Goal: Check status: Check status

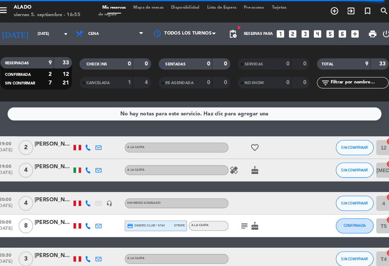
click at [97, 137] on div at bounding box center [102, 140] width 10 height 21
click at [248, 144] on icon "favorite_border" at bounding box center [252, 141] width 9 height 9
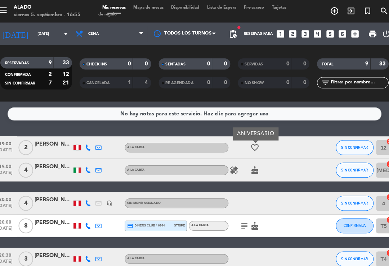
click at [248, 142] on icon "favorite_border" at bounding box center [252, 141] width 9 height 9
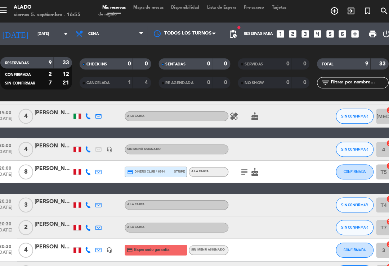
scroll to position [57, 0]
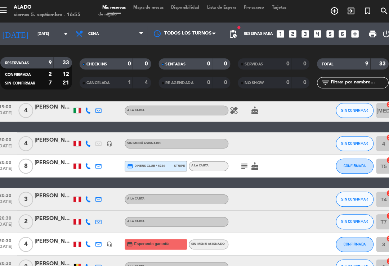
click at [237, 159] on icon "subject" at bounding box center [241, 159] width 9 height 9
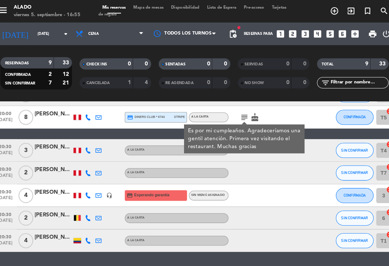
scroll to position [103, 0]
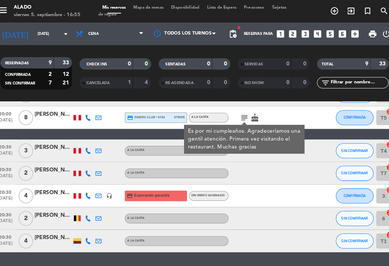
click at [44, 183] on div "[PERSON_NAME]" at bounding box center [59, 184] width 36 height 8
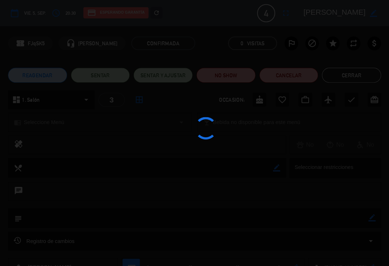
click at [351, 72] on div at bounding box center [194, 133] width 389 height 266
click at [346, 70] on div at bounding box center [194, 133] width 389 height 266
click at [343, 76] on div at bounding box center [194, 133] width 389 height 266
click at [345, 72] on div at bounding box center [194, 133] width 389 height 266
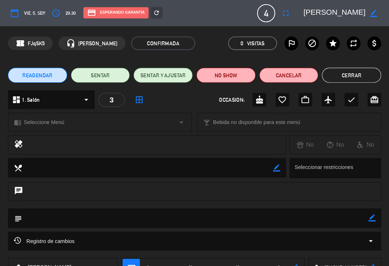
click at [331, 68] on button "Cerrar" at bounding box center [344, 72] width 56 height 14
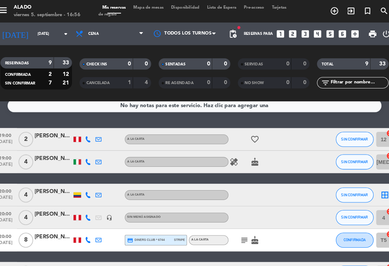
scroll to position [18, 0]
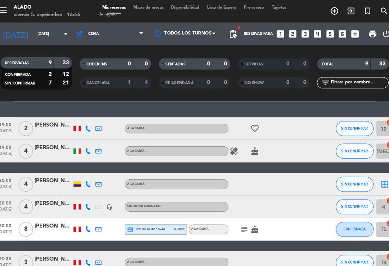
click at [130, 197] on span "Sin menú asignado" at bounding box center [146, 197] width 32 height 3
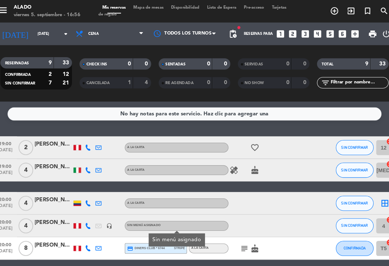
scroll to position [0, 0]
click at [81, 28] on icon at bounding box center [86, 32] width 10 height 8
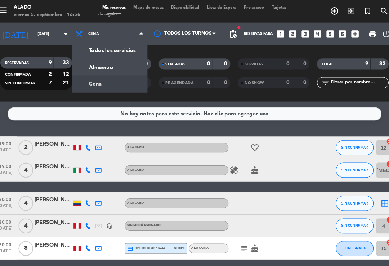
click at [41, 30] on input "[DATE]" at bounding box center [65, 32] width 49 height 11
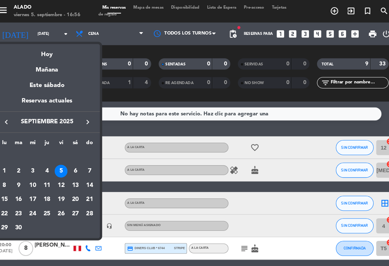
click at [43, 65] on div "Mañana" at bounding box center [53, 64] width 101 height 15
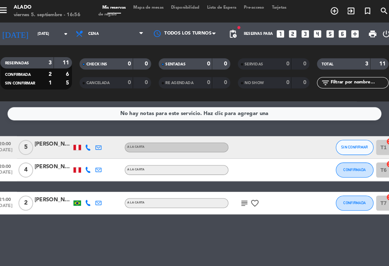
click at [81, 35] on icon at bounding box center [86, 32] width 10 height 8
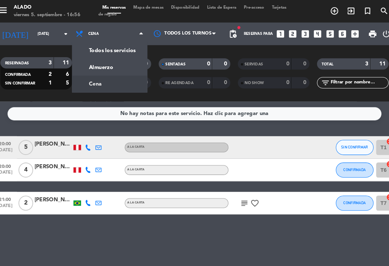
click at [82, 61] on div "menu Alado [DATE] 5. septiembre - 16:56 Mis reservas Mapa de mesas Disponibilid…" at bounding box center [194, 48] width 389 height 97
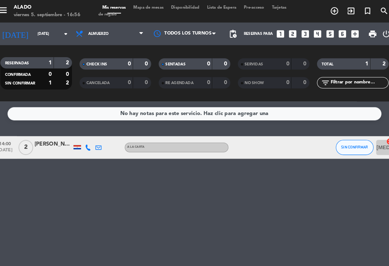
click at [41, 32] on input "[DATE]" at bounding box center [65, 32] width 49 height 11
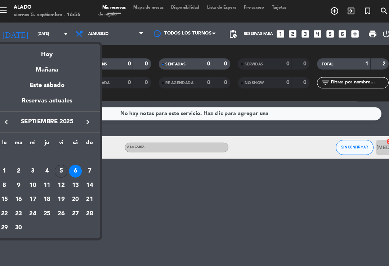
click at [87, 133] on th "do" at bounding box center [94, 137] width 14 height 11
click at [89, 130] on div "lu ma mi ju vi sá do [DATE] 2 3 4 5 6 7 8 9 10 11 12 13 14 15 16 17 18 19 20 21…" at bounding box center [53, 177] width 101 height 101
click at [87, 130] on div "lu ma mi ju vi sá do [DATE] 2 3 4 5 6 7 8 9 10 11 12 13 14 15 16 17 18 19 20 21…" at bounding box center [53, 177] width 101 height 101
click at [88, 133] on th "do" at bounding box center [94, 137] width 14 height 11
click at [87, 135] on th "do" at bounding box center [94, 137] width 14 height 11
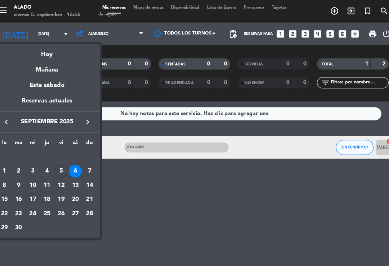
click at [88, 158] on div "7" at bounding box center [94, 164] width 12 height 12
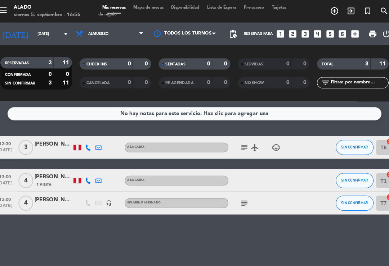
click at [237, 139] on icon "subject" at bounding box center [241, 141] width 9 height 9
click at [248, 137] on icon "airplanemode_active" at bounding box center [252, 141] width 9 height 9
click at [268, 139] on icon "child_care" at bounding box center [272, 141] width 9 height 9
click at [237, 191] on icon "subject" at bounding box center [241, 194] width 9 height 9
click at [237, 137] on icon "subject" at bounding box center [241, 141] width 9 height 9
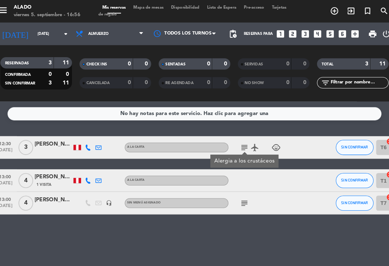
click at [248, 138] on icon "airplanemode_active" at bounding box center [252, 141] width 9 height 9
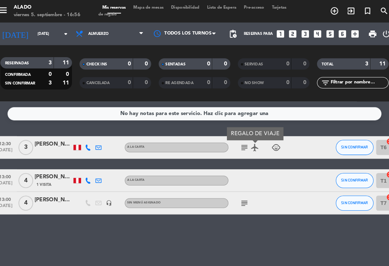
click at [41, 32] on input "[DATE]" at bounding box center [65, 32] width 49 height 11
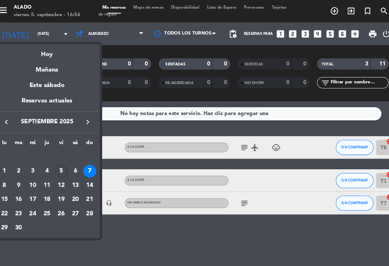
click at [47, 135] on th "ju" at bounding box center [54, 137] width 14 height 11
click at [47, 134] on th "ju" at bounding box center [54, 137] width 14 height 11
click at [47, 159] on div "4" at bounding box center [53, 164] width 12 height 12
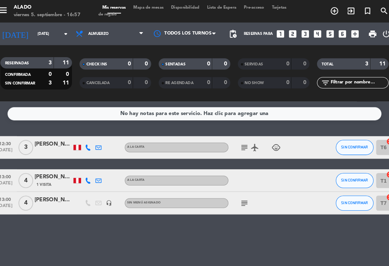
type input "[DEMOGRAPHIC_DATA][DATE]"
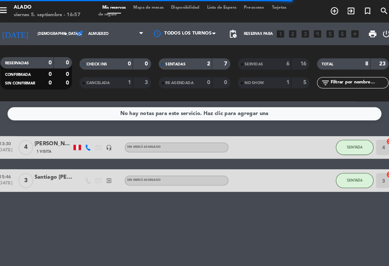
click at [46, 170] on div "Santiago [PERSON_NAME]" at bounding box center [59, 169] width 36 height 8
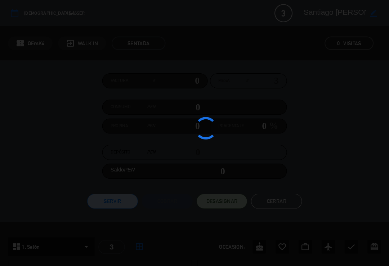
click at [277, 190] on div at bounding box center [194, 133] width 389 height 266
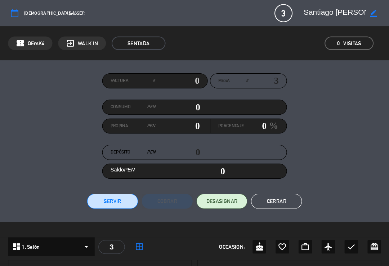
click at [276, 189] on button "Cerrar" at bounding box center [272, 192] width 49 height 14
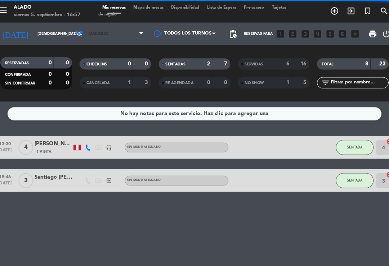
click at [84, 38] on span "Almuerzo" at bounding box center [113, 32] width 72 height 16
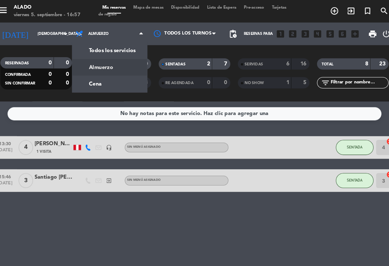
click at [82, 78] on div "menu Alado [DATE] 5. septiembre - 16:57 Mis reservas Mapa de mesas Disponibilid…" at bounding box center [194, 48] width 389 height 97
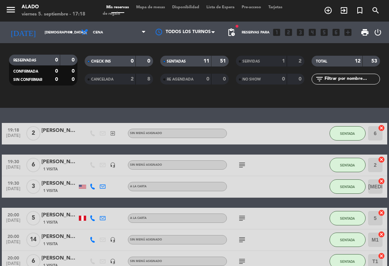
scroll to position [134, 0]
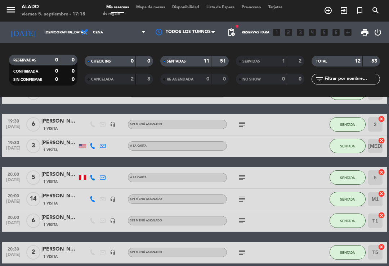
click at [58, 33] on input "[DEMOGRAPHIC_DATA][DATE]" at bounding box center [65, 32] width 49 height 11
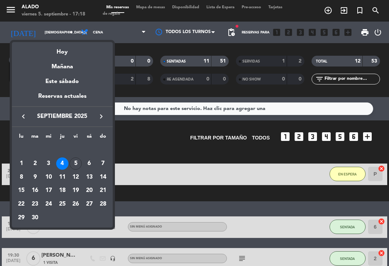
click at [79, 159] on div "5" at bounding box center [75, 164] width 12 height 12
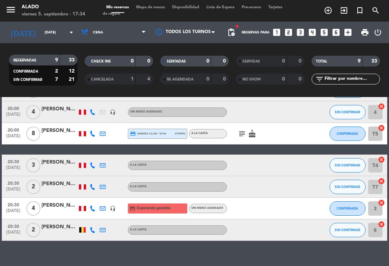
scroll to position [103, 0]
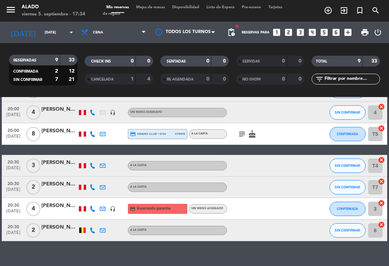
click at [49, 37] on input "[DATE]" at bounding box center [65, 32] width 49 height 11
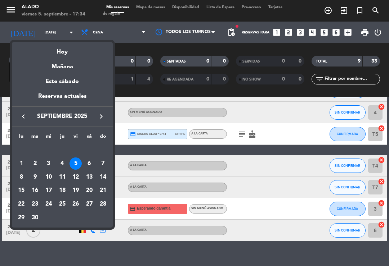
click at [92, 164] on div "6" at bounding box center [89, 164] width 12 height 12
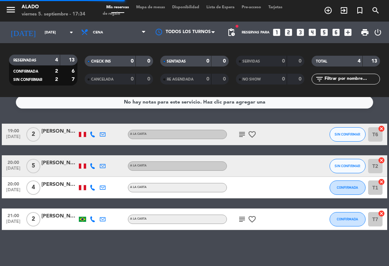
scroll to position [0, 0]
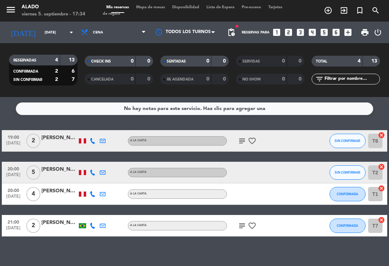
click at [245, 223] on icon "subject" at bounding box center [241, 226] width 9 height 9
click at [120, 35] on span "Cena" at bounding box center [113, 32] width 72 height 16
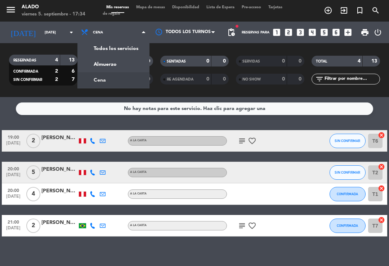
click at [122, 67] on div "menu Alado [DATE] 5. septiembre - 17:34 Mis reservas Mapa de mesas Disponibilid…" at bounding box center [194, 48] width 389 height 97
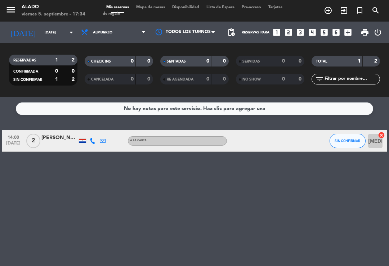
click at [63, 31] on input "[DATE]" at bounding box center [65, 32] width 49 height 11
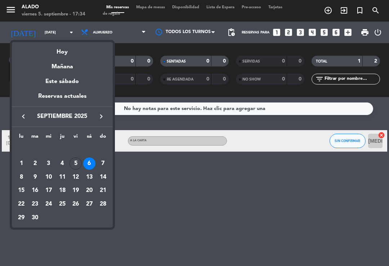
click at [105, 161] on div "7" at bounding box center [103, 164] width 12 height 12
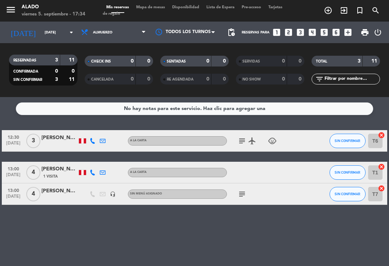
click at [64, 143] on div at bounding box center [59, 145] width 36 height 6
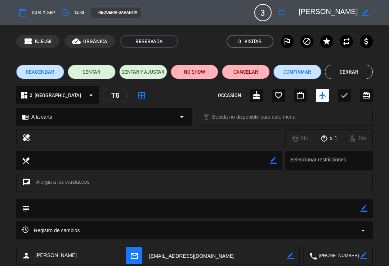
click at [351, 72] on button "Cerrar" at bounding box center [349, 72] width 48 height 14
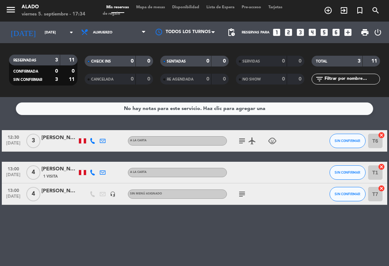
click at [58, 35] on input "[DATE]" at bounding box center [65, 32] width 49 height 11
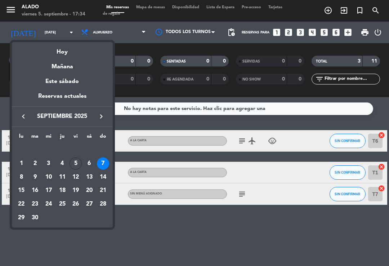
click at [76, 163] on div "5" at bounding box center [75, 164] width 12 height 12
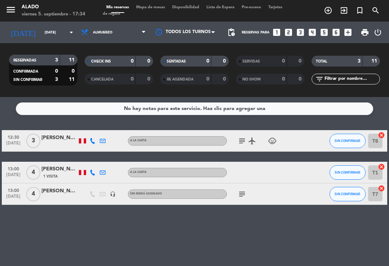
type input "[DATE]"
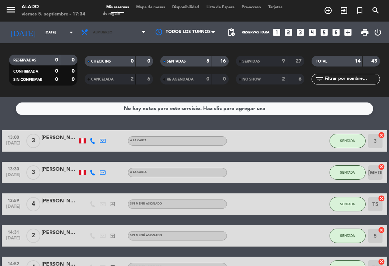
click at [108, 30] on span "Almuerzo" at bounding box center [113, 32] width 72 height 16
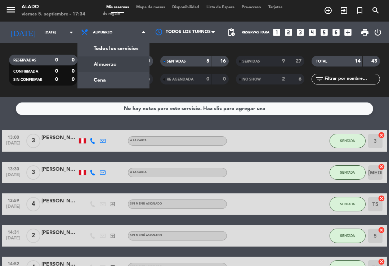
click at [117, 78] on div "menu Alado [DATE] 5. septiembre - 17:34 Mis reservas Mapa de mesas Disponibilid…" at bounding box center [194, 48] width 389 height 97
